Goal: Task Accomplishment & Management: Use online tool/utility

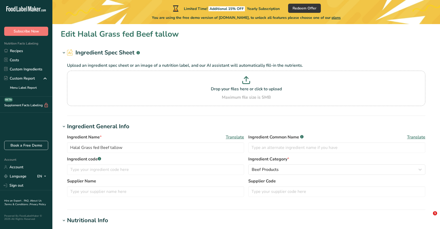
select select "19"
select select "22"
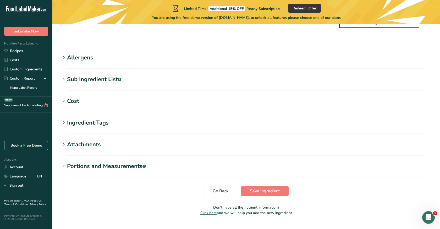
scroll to position [433, 0]
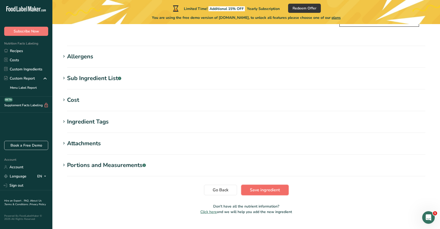
click at [263, 187] on span "Save ingredient" at bounding box center [265, 190] width 30 height 6
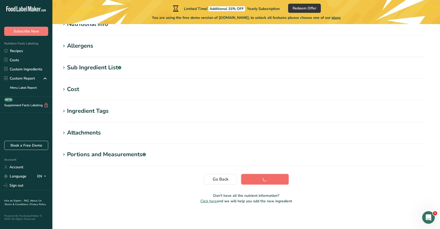
scroll to position [72, 0]
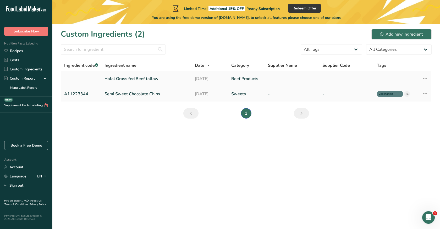
click at [144, 79] on link "Halal Grass fed Beef tallow" at bounding box center [147, 79] width 84 height 6
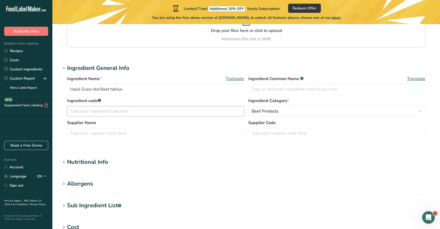
scroll to position [86, 0]
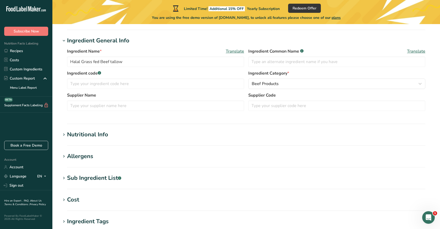
click at [103, 137] on div "Nutritional Info" at bounding box center [87, 134] width 41 height 9
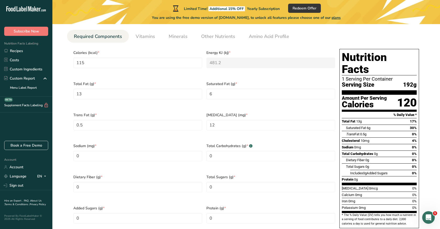
scroll to position [248, 0]
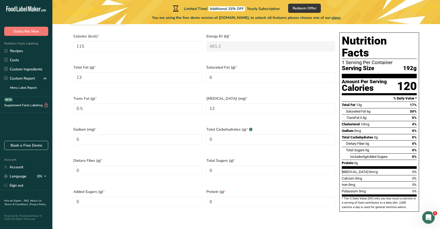
drag, startPoint x: 345, startPoint y: 48, endPoint x: 361, endPoint y: 50, distance: 15.8
click at [362, 60] on div "1 Serving Per Container" at bounding box center [379, 62] width 75 height 5
click at [361, 60] on div "1 Serving Per Container" at bounding box center [379, 62] width 75 height 5
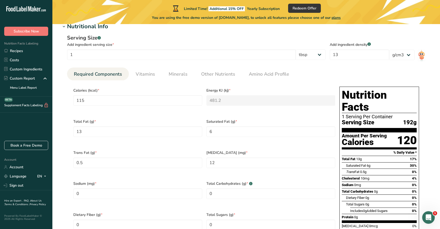
scroll to position [185, 0]
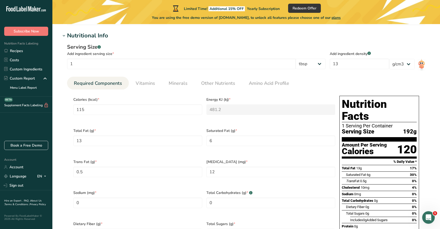
click at [364, 123] on div "1 Serving Per Container" at bounding box center [379, 125] width 75 height 5
drag, startPoint x: 354, startPoint y: 120, endPoint x: 365, endPoint y: 120, distance: 11.3
click at [365, 129] on span "Serving Size" at bounding box center [358, 132] width 32 height 7
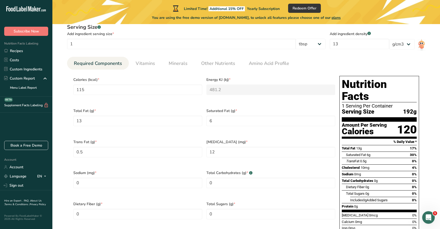
scroll to position [205, 0]
click at [414, 109] on span "192g" at bounding box center [410, 112] width 14 height 7
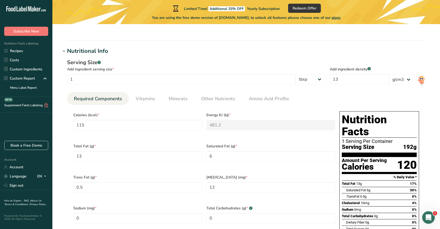
scroll to position [169, 0]
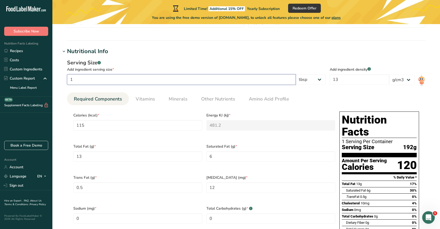
click at [276, 81] on input "1" at bounding box center [181, 79] width 229 height 10
click at [320, 78] on select "g kg mg mcg lb oz l mL fl oz tbsp tsp cup qt gallon" at bounding box center [311, 79] width 30 height 10
click at [330, 97] on ul "Required Components Vitamins Minerals Other Nutrients Amino Acid Profile" at bounding box center [246, 98] width 358 height 13
click at [402, 83] on select "lb/ft3 g/cm3" at bounding box center [401, 80] width 25 height 10
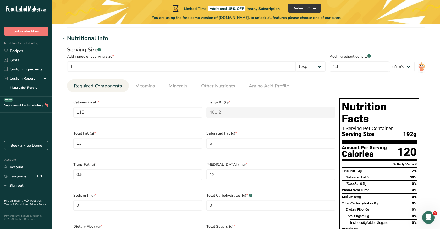
click at [308, 96] on section "Calories (kcal) * 115 Energy KJ (kj) * 481.2 Total Fat (g) * 13 Saturated Fat (…" at bounding box center [246, 189] width 358 height 195
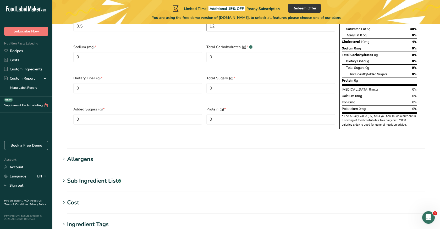
scroll to position [340, 0]
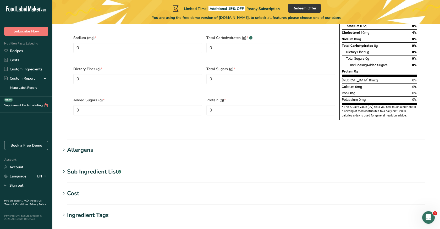
click at [339, 122] on section "Nutritional Info Serving Size .a-a{fill:#347362;}.b-a{fill:#fff;} Add ingredien…" at bounding box center [246, 7] width 371 height 263
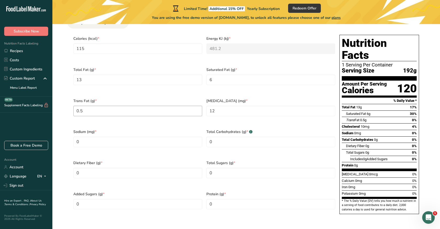
scroll to position [243, 0]
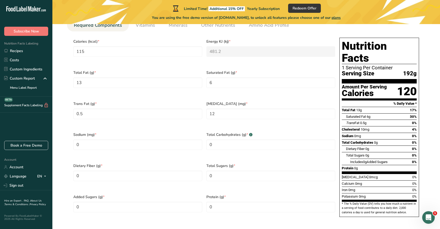
click at [363, 180] on div "Calcium 0mg 0%" at bounding box center [379, 183] width 75 height 7
drag, startPoint x: 355, startPoint y: 168, endPoint x: 363, endPoint y: 168, distance: 8.4
click at [363, 175] on div "[MEDICAL_DATA] 0mcg" at bounding box center [360, 177] width 36 height 5
click at [369, 175] on span "0mcg" at bounding box center [373, 177] width 9 height 4
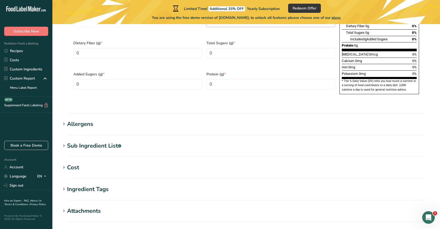
scroll to position [367, 0]
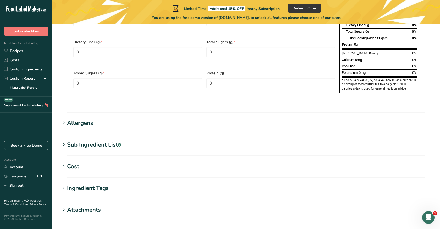
click at [161, 119] on section "Allergens Add any known allergens associated with your ingredient Soy Tree Nuts…" at bounding box center [246, 126] width 371 height 15
click at [64, 119] on icon at bounding box center [64, 122] width 5 height 7
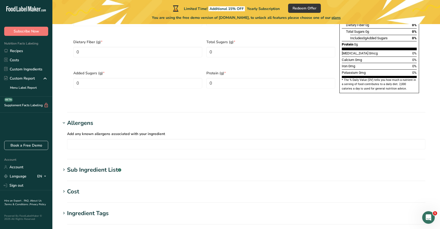
click at [63, 166] on icon at bounding box center [64, 169] width 5 height 7
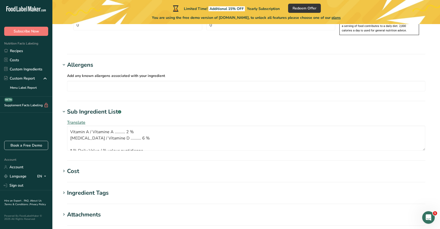
scroll to position [421, 0]
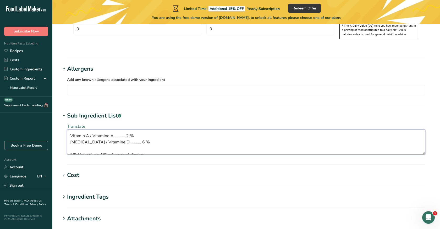
click at [136, 133] on textarea "Vitamin A / Vitamine A .......... 2 % [MEDICAL_DATA] / Vitamine D .......... 6 …" at bounding box center [246, 142] width 358 height 25
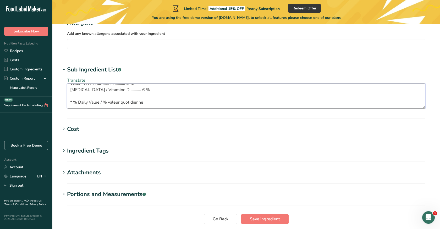
scroll to position [496, 0]
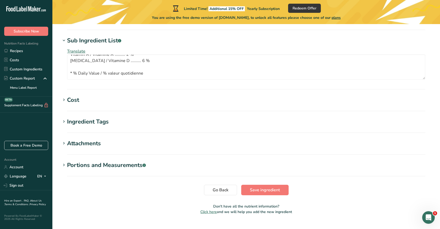
type textarea "Vitamin A / Vitamine A .......... 2 % [MEDICAL_DATA] / Vitamine D .......... 6 …"
click at [65, 96] on icon at bounding box center [64, 99] width 5 height 7
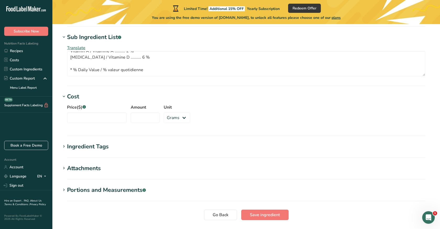
scroll to position [500, 0]
click at [174, 186] on h1 "Portions and Measurements .a-a{fill:#347362;}.b-a{fill:#fff;}" at bounding box center [246, 190] width 371 height 9
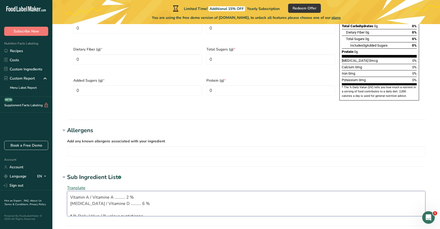
scroll to position [6, 0]
drag, startPoint x: 71, startPoint y: 186, endPoint x: 149, endPoint y: 207, distance: 80.3
click at [149, 207] on div "Translate Vitamin A / Vitamine A .......... 2 % [MEDICAL_DATA] / Vitamine D ...…" at bounding box center [246, 201] width 371 height 38
click at [364, 78] on div "Potassium 0mg" at bounding box center [354, 80] width 24 height 5
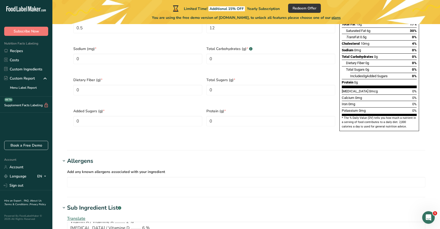
scroll to position [327, 0]
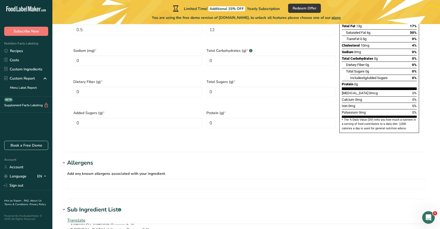
click at [392, 90] on div "[MEDICAL_DATA] 0mcg 0%" at bounding box center [379, 93] width 75 height 7
click at [410, 90] on div "[MEDICAL_DATA] 0mcg 0%" at bounding box center [379, 93] width 75 height 7
click at [411, 90] on div "[MEDICAL_DATA] 0mcg 0%" at bounding box center [379, 93] width 75 height 7
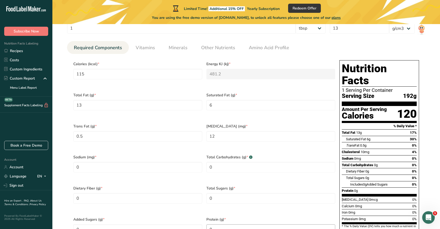
scroll to position [219, 0]
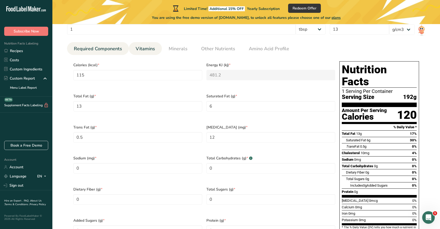
click at [147, 50] on span "Vitamins" at bounding box center [145, 48] width 19 height 7
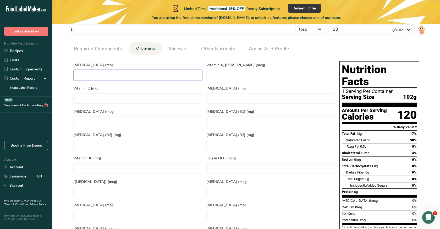
click at [151, 78] on D "number" at bounding box center [137, 75] width 129 height 10
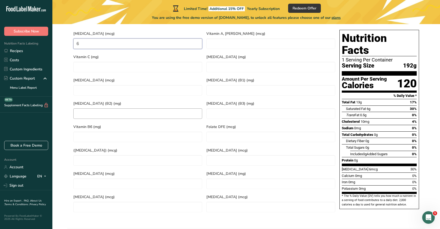
scroll to position [259, 0]
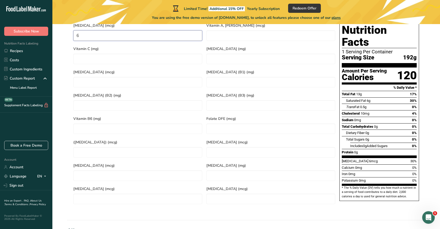
type D "6"
click at [410, 54] on span "192g" at bounding box center [410, 57] width 14 height 7
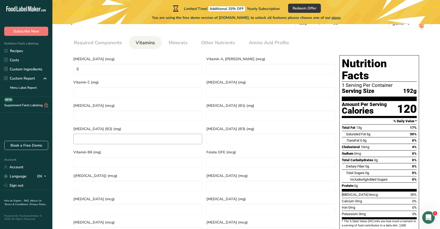
scroll to position [224, 0]
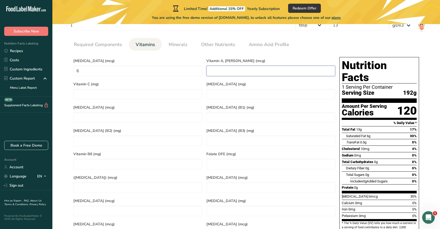
click at [226, 72] on RAE "number" at bounding box center [270, 71] width 129 height 10
type RAE "2"
click at [268, 53] on section "Calories (kcal) * 115 Energy KJ (kj) * 481.2 Total Fat (g) * 13 Saturated Fat (…" at bounding box center [246, 148] width 358 height 195
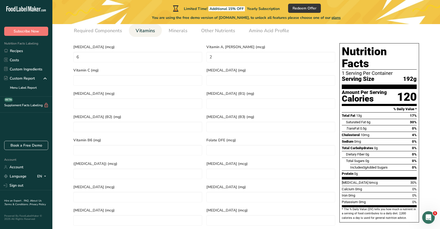
scroll to position [241, 0]
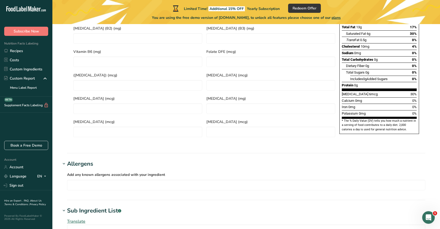
click at [284, 147] on section "Edit Halal Grass fed Beef tallow Ingredient Spec Sheet .a-a{fill:#347362;}.b-a{…" at bounding box center [246, 67] width 388 height 738
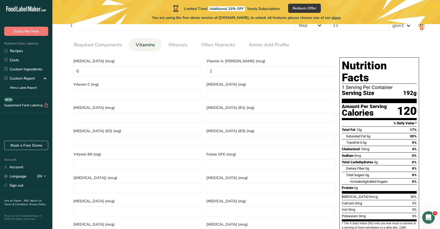
scroll to position [200, 0]
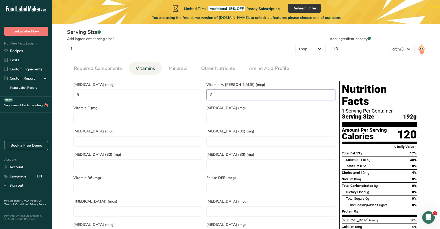
click at [218, 98] on RAE "2" at bounding box center [270, 95] width 129 height 10
click at [170, 80] on div "[MEDICAL_DATA] (mcg) 6" at bounding box center [137, 90] width 133 height 23
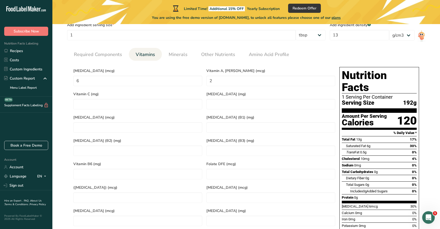
scroll to position [204, 0]
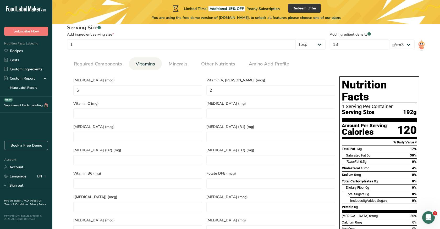
click at [213, 76] on div "Vitamin A, [PERSON_NAME] (mcg) 2" at bounding box center [270, 85] width 133 height 23
click at [171, 68] on link "Minerals" at bounding box center [178, 63] width 23 height 13
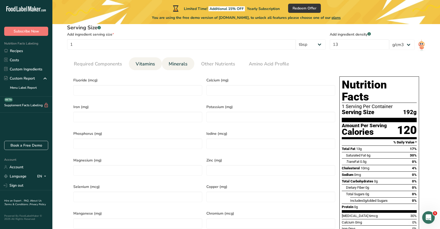
click at [149, 66] on span "Vitamins" at bounding box center [145, 64] width 19 height 7
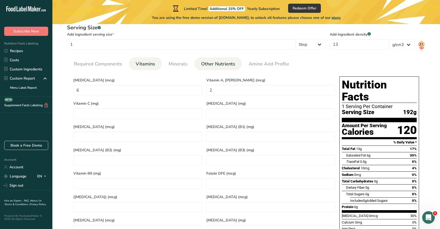
click at [206, 66] on span "Other Nutrients" at bounding box center [218, 64] width 34 height 7
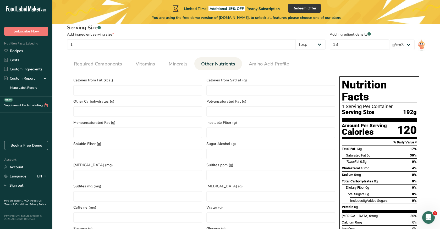
scroll to position [207, 0]
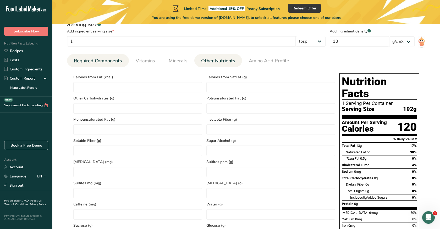
click at [95, 63] on span "Required Components" at bounding box center [98, 60] width 48 height 7
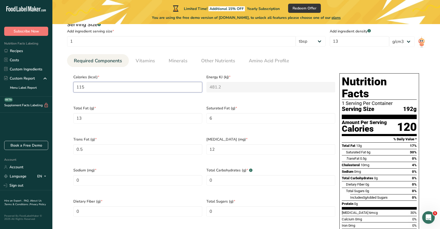
click at [153, 87] on input "115" at bounding box center [137, 87] width 129 height 10
click at [230, 86] on KJ "481.2" at bounding box center [270, 87] width 129 height 10
click at [138, 118] on Fat "13" at bounding box center [137, 118] width 129 height 10
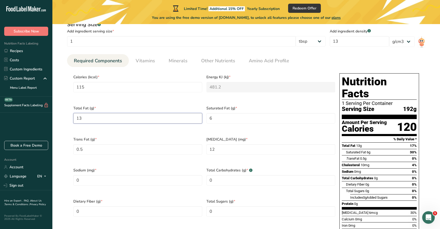
click at [138, 118] on Fat "13" at bounding box center [137, 118] width 129 height 10
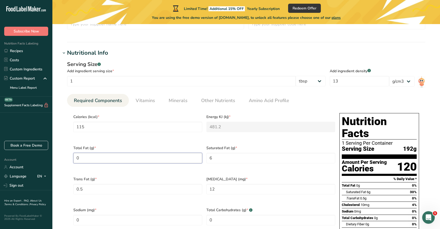
scroll to position [162, 0]
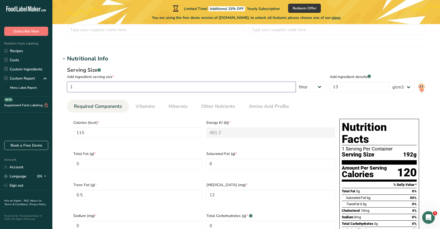
click at [137, 87] on input "1" at bounding box center [181, 87] width 229 height 10
click at [350, 86] on input "13" at bounding box center [359, 87] width 59 height 10
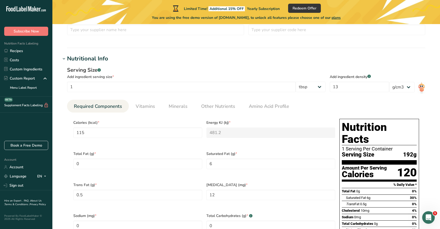
click at [360, 60] on h1 "Nutritional Info" at bounding box center [246, 58] width 371 height 9
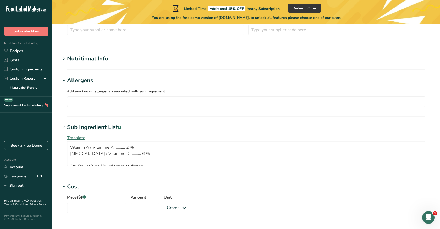
click at [103, 60] on div "Nutritional Info" at bounding box center [87, 58] width 41 height 9
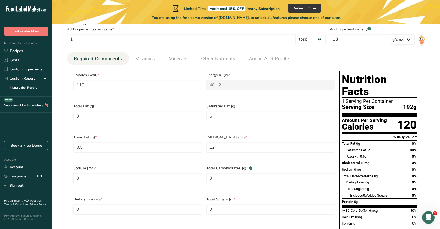
scroll to position [211, 0]
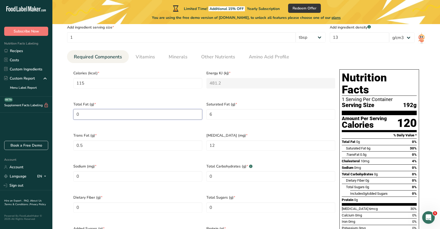
click at [136, 114] on Fat "0" at bounding box center [137, 114] width 129 height 10
click at [98, 112] on Fat "0" at bounding box center [137, 114] width 129 height 10
click at [153, 70] on div "Calories (kcal) * 115" at bounding box center [137, 82] width 133 height 31
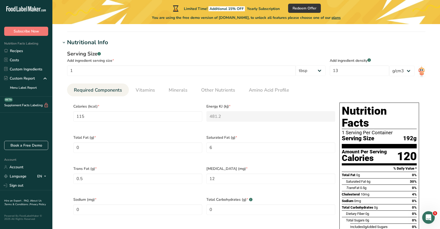
click at [170, 55] on div "Serving Size .a-a{fill:#347362;}.b-a{fill:#fff;}" at bounding box center [196, 54] width 259 height 8
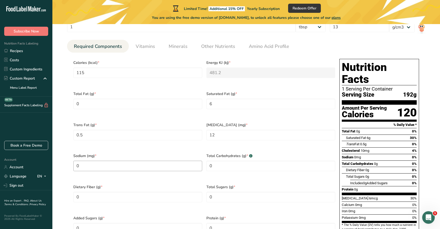
scroll to position [221, 0]
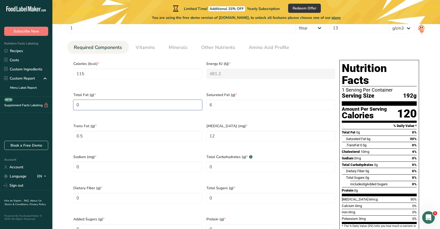
click at [105, 103] on Fat "0" at bounding box center [137, 105] width 129 height 10
type Fat "13"
click at [181, 58] on div "Calories (kcal) * 115" at bounding box center [137, 73] width 133 height 31
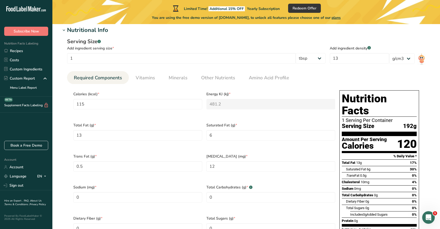
scroll to position [186, 0]
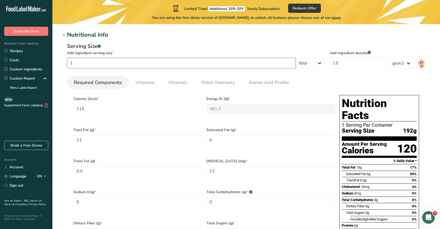
click at [174, 64] on input "1" at bounding box center [181, 63] width 229 height 10
click at [326, 67] on select "g kg mg mcg lb oz l mL fl oz tbsp tsp cup qt gallon" at bounding box center [311, 63] width 30 height 10
click at [321, 65] on select "g kg mg mcg lb oz l mL fl oz tbsp tsp cup qt gallon" at bounding box center [311, 63] width 30 height 10
select select "18"
type input "230.0002"
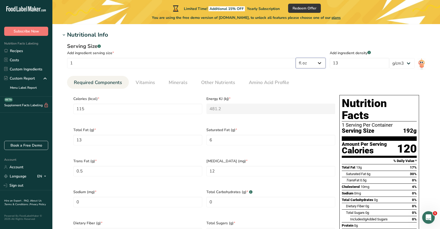
type KJ "962.3999"
type Fat "26"
type Fat "11.9998"
type Fat "1"
type input "24"
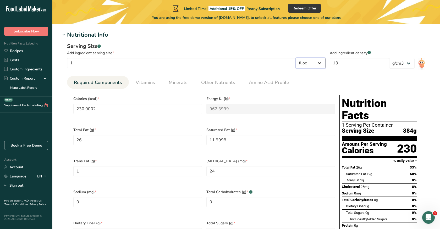
click at [319, 64] on select "g kg mg mcg lb oz l mL fl oz tbsp tsp cup qt gallon" at bounding box center [311, 63] width 30 height 10
select select "21"
type input "1839.9702"
type KJ "7699.0689"
type Fat "207.9966"
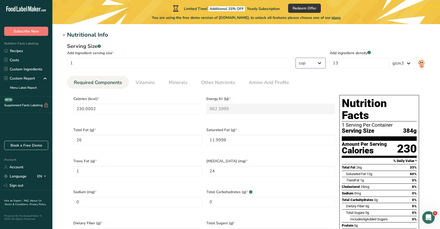
type Fat "95.997"
type Fat "7.9998"
type input "191.9971"
click at [325, 65] on select "g kg mg mcg lb oz l mL fl oz tbsp tsp cup qt gallon" at bounding box center [311, 63] width 30 height 10
select select "0"
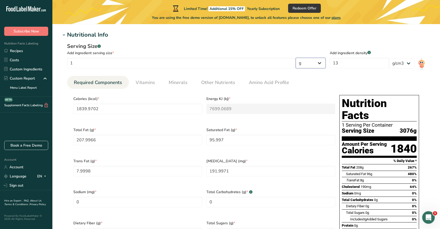
type input "0.5982"
type KJ "2.5032"
type Fat "0.0676"
type Fat "0.0312"
type Fat "0.0026"
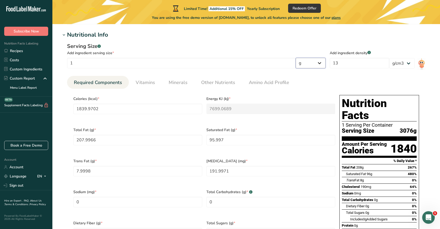
type input "0.0624"
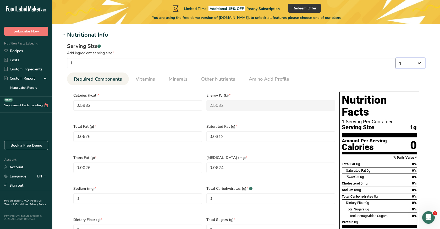
click at [421, 59] on select "g kg mg mcg lb oz l mL fl oz tbsp tsp cup qt gallon" at bounding box center [411, 63] width 30 height 10
select select "19"
type input "115.0001"
type KJ "481.1999"
type Fat "13"
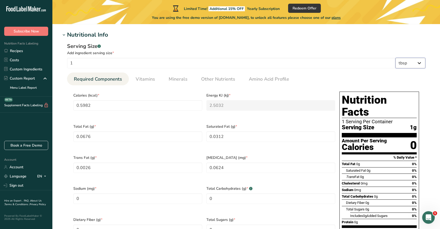
type Fat "5.9999"
type Fat "0.5"
type input "12"
select select "22"
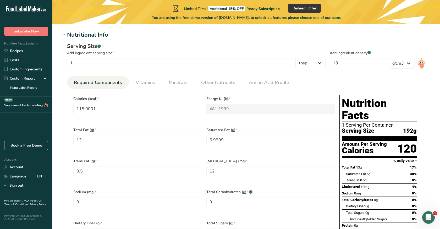
click at [296, 87] on ul "Required Components Vitamins Minerals Other Nutrients Amino Acid Profile" at bounding box center [246, 82] width 358 height 13
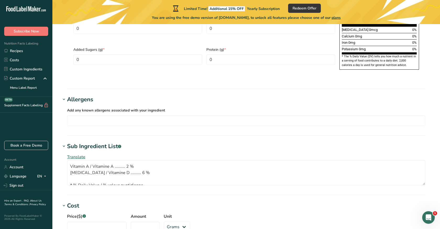
scroll to position [391, 0]
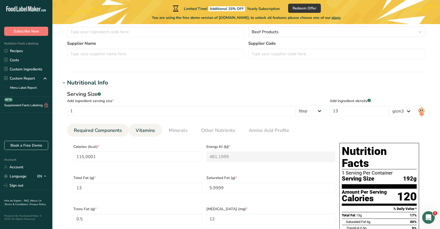
click at [151, 129] on span "Vitamins" at bounding box center [145, 130] width 19 height 7
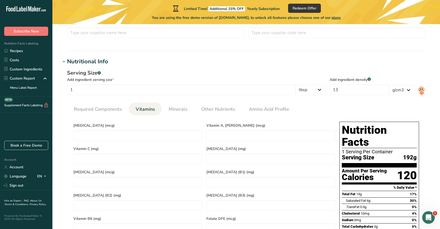
scroll to position [169, 0]
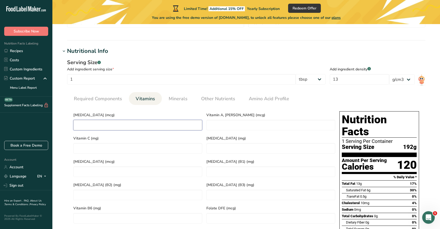
click at [165, 124] on D "number" at bounding box center [137, 125] width 129 height 10
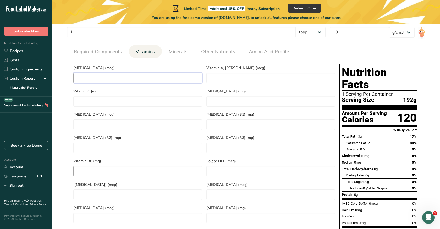
scroll to position [215, 0]
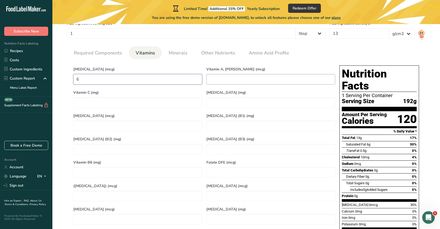
type D "6"
click at [242, 75] on RAE "number" at bounding box center [270, 79] width 129 height 10
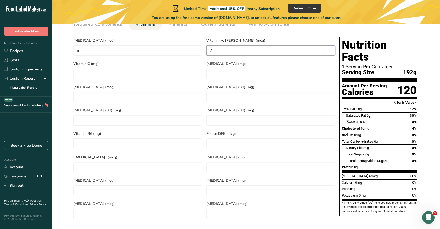
scroll to position [245, 0]
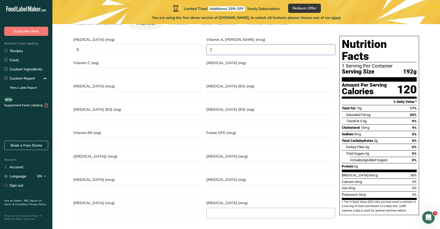
type RAE "2"
click at [332, 208] on input "number" at bounding box center [270, 213] width 129 height 10
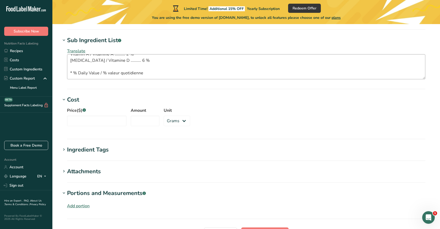
scroll to position [501, 0]
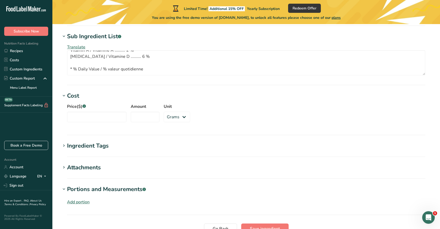
click at [65, 92] on icon at bounding box center [64, 95] width 5 height 7
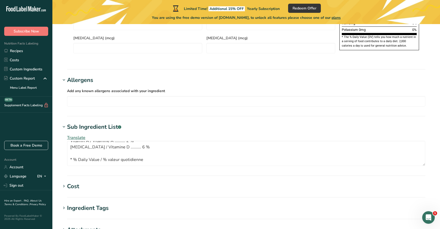
scroll to position [511, 0]
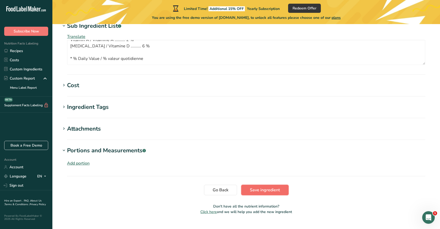
click at [263, 187] on span "Save ingredient" at bounding box center [265, 190] width 30 height 6
type textarea "Vitamin A / Vitamine A .......... 2 % [MEDICAL_DATA] / Vitamine D .......... 6 …"
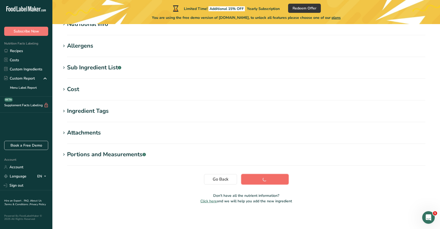
scroll to position [72, 0]
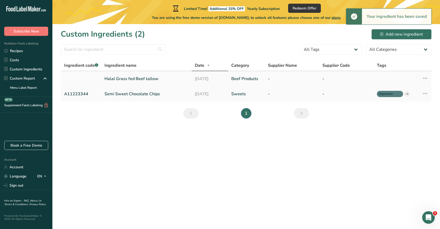
click at [426, 76] on icon at bounding box center [425, 78] width 6 height 9
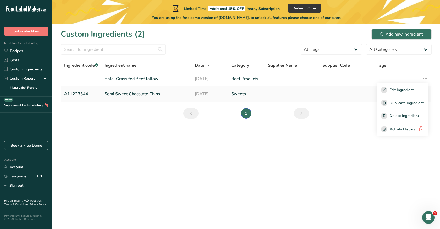
click at [326, 137] on main "Limited Time! Additional 15% OFF Yearly Subscription Redeem Offer You are using…" at bounding box center [220, 114] width 440 height 229
click at [116, 80] on link "Halal Grass fed Beef tallow" at bounding box center [147, 79] width 84 height 6
